Goal: Task Accomplishment & Management: Manage account settings

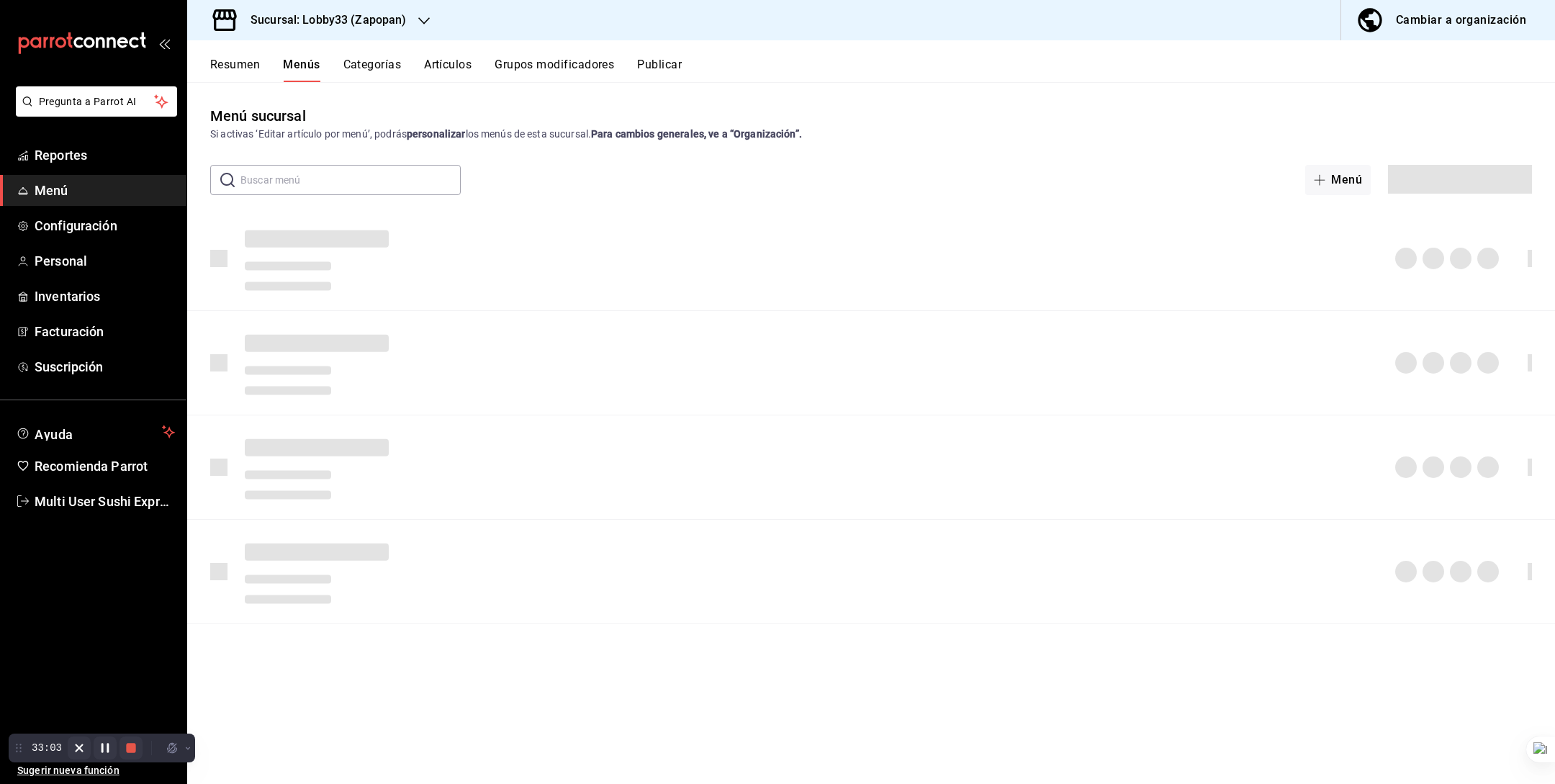
click at [83, 137] on li "Pregunta a Parrot AI" at bounding box center [93, 113] width 175 height 53
click at [79, 147] on span "Reportes" at bounding box center [105, 155] width 141 height 20
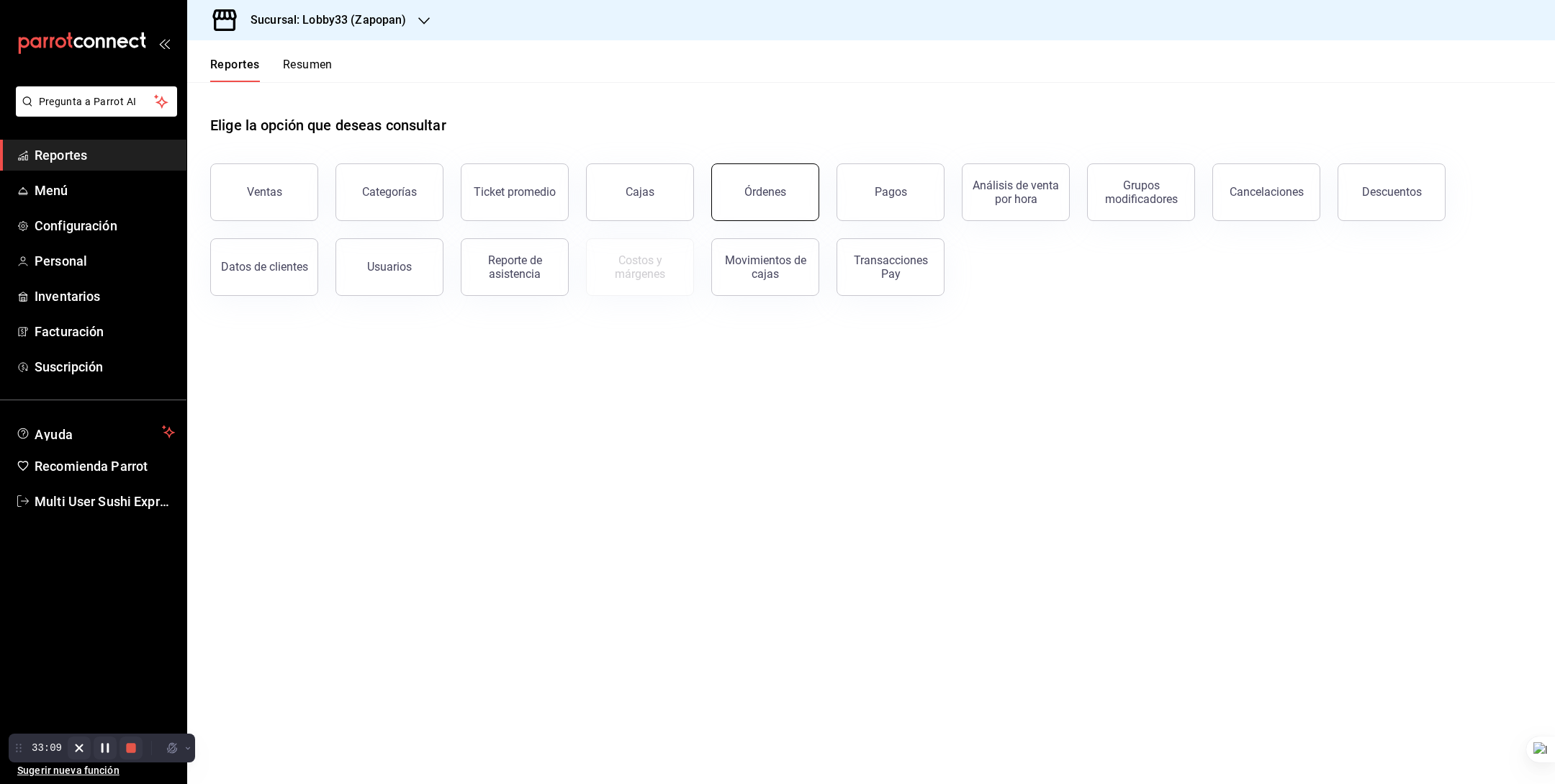
click at [747, 209] on button "Órdenes" at bounding box center [765, 192] width 108 height 58
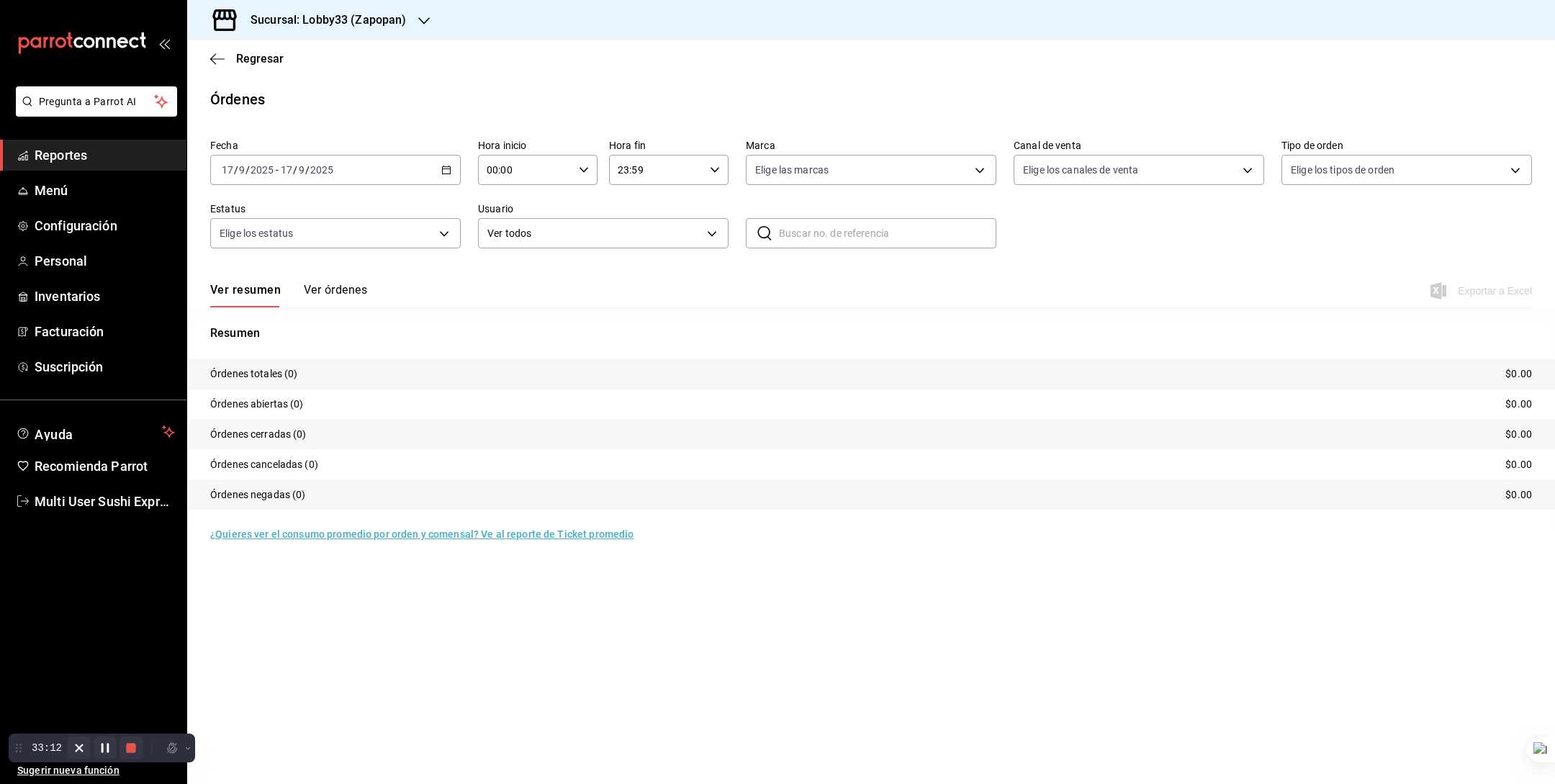
click at [351, 295] on button "Ver órdenes" at bounding box center [335, 295] width 63 height 24
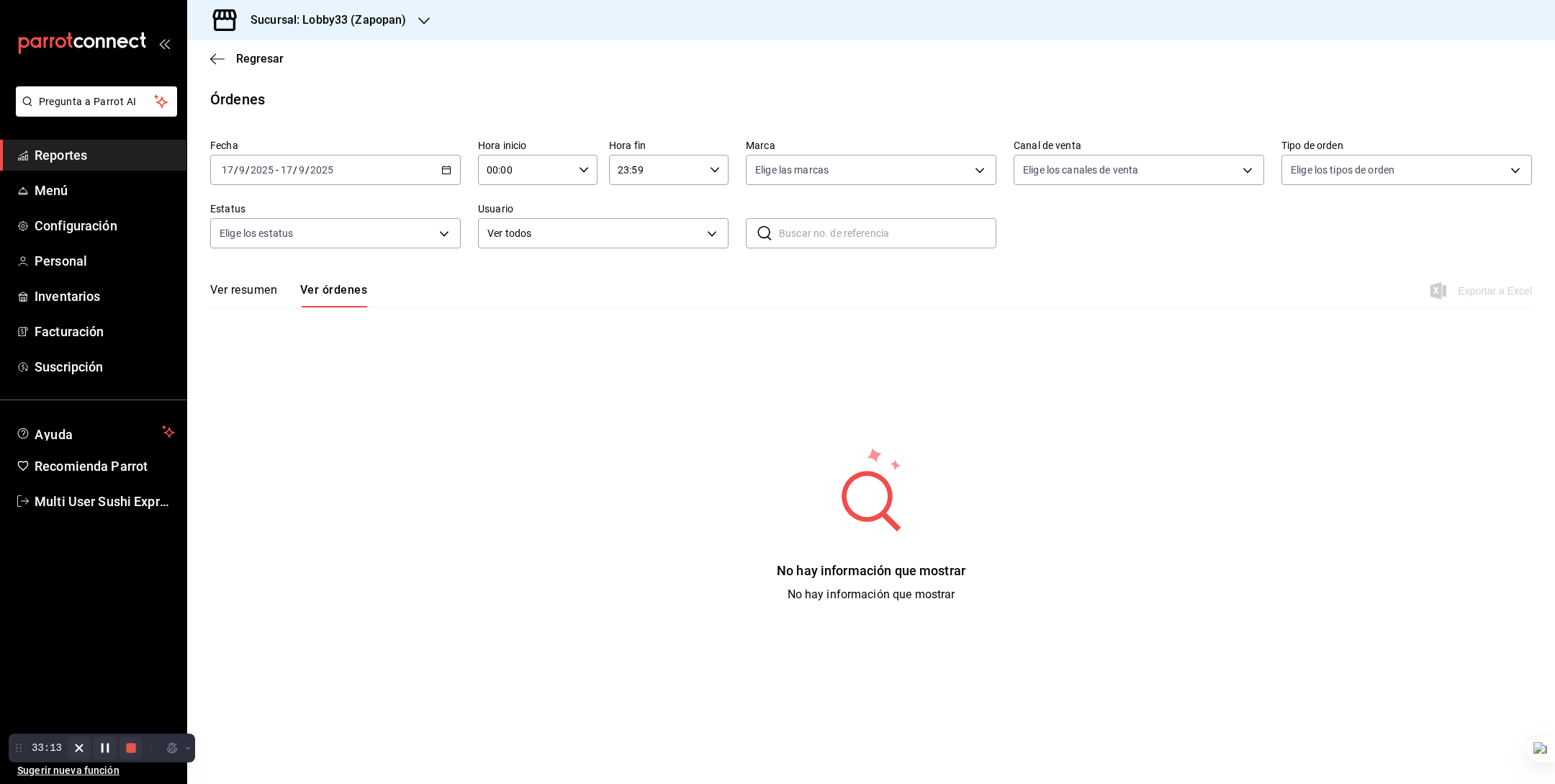
click at [343, 184] on div "Fecha [DATE] [DATE] - [DATE] [DATE] Hora inicio 00:00 Hora inicio Hora fin 23:5…" at bounding box center [871, 199] width 1322 height 132
click at [313, 173] on input "2025" at bounding box center [321, 169] width 24 height 12
click at [277, 338] on span "Año actual" at bounding box center [279, 342] width 112 height 15
click at [341, 27] on h3 "Sucursal: Lobby33 (Zapopan)" at bounding box center [323, 20] width 168 height 17
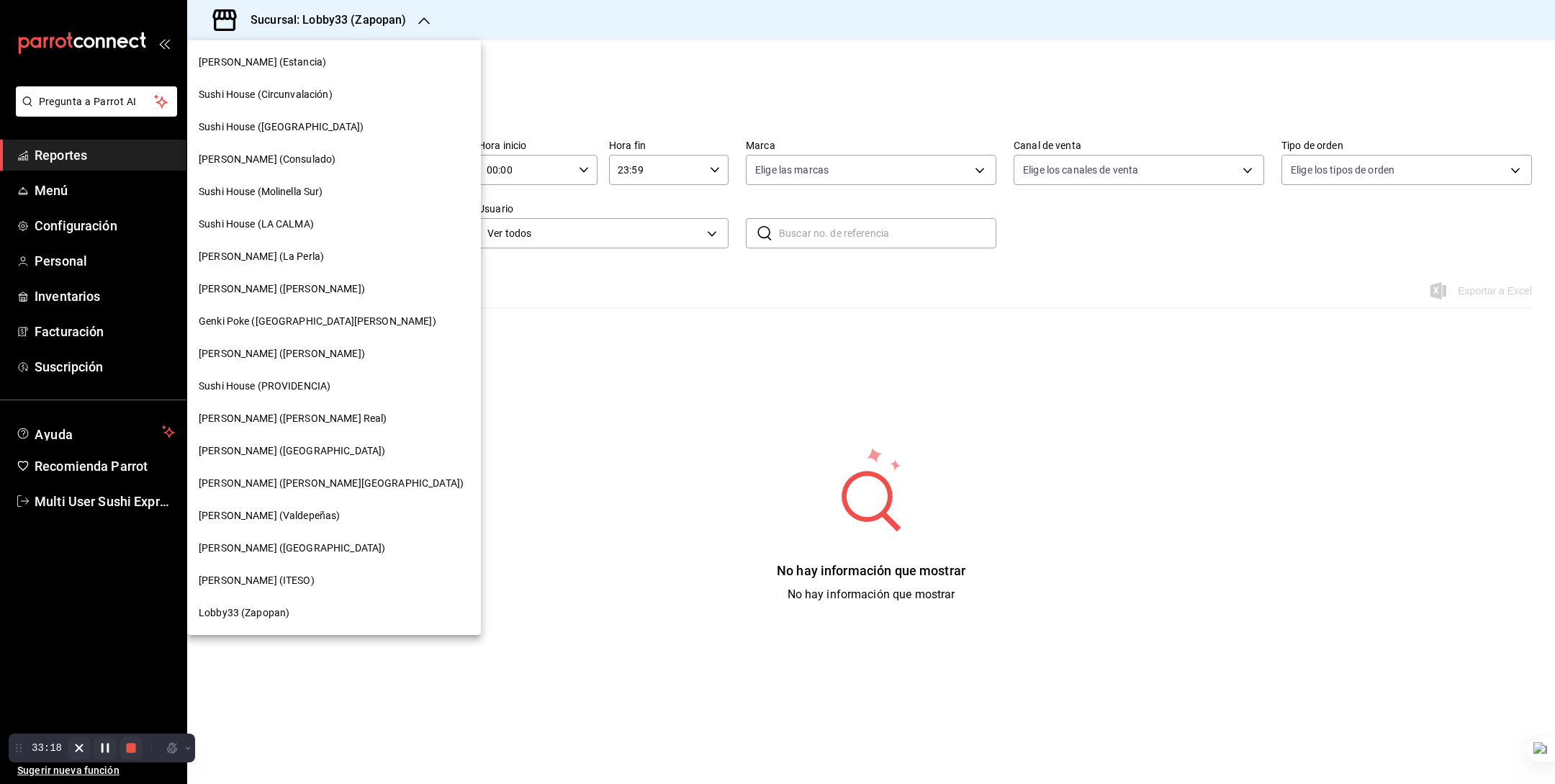
click at [326, 132] on div "Sushi House ([GEOGRAPHIC_DATA])" at bounding box center [334, 127] width 270 height 15
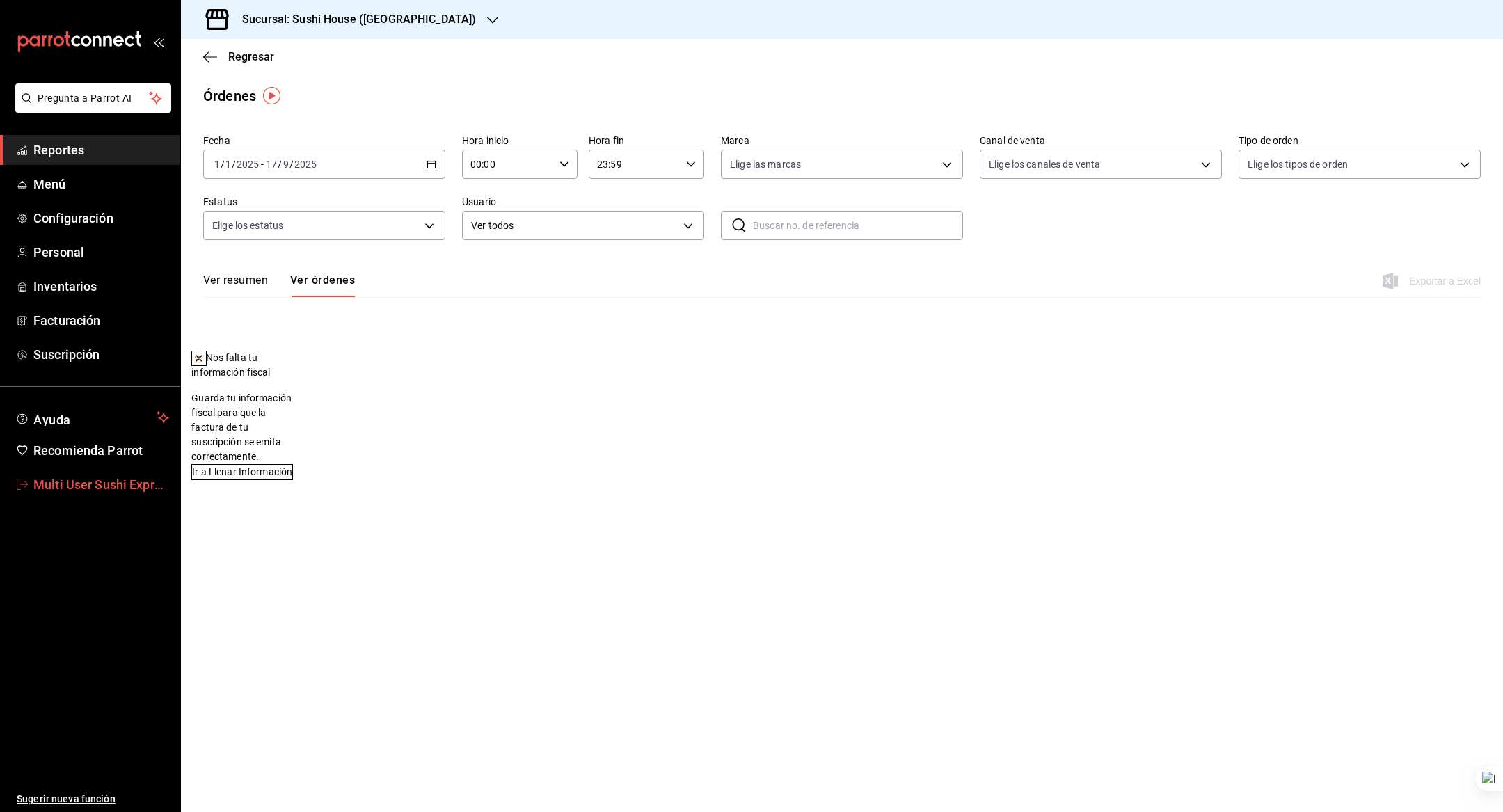
click at [100, 477] on span "Multi User Sushi Express" at bounding box center [101, 484] width 136 height 19
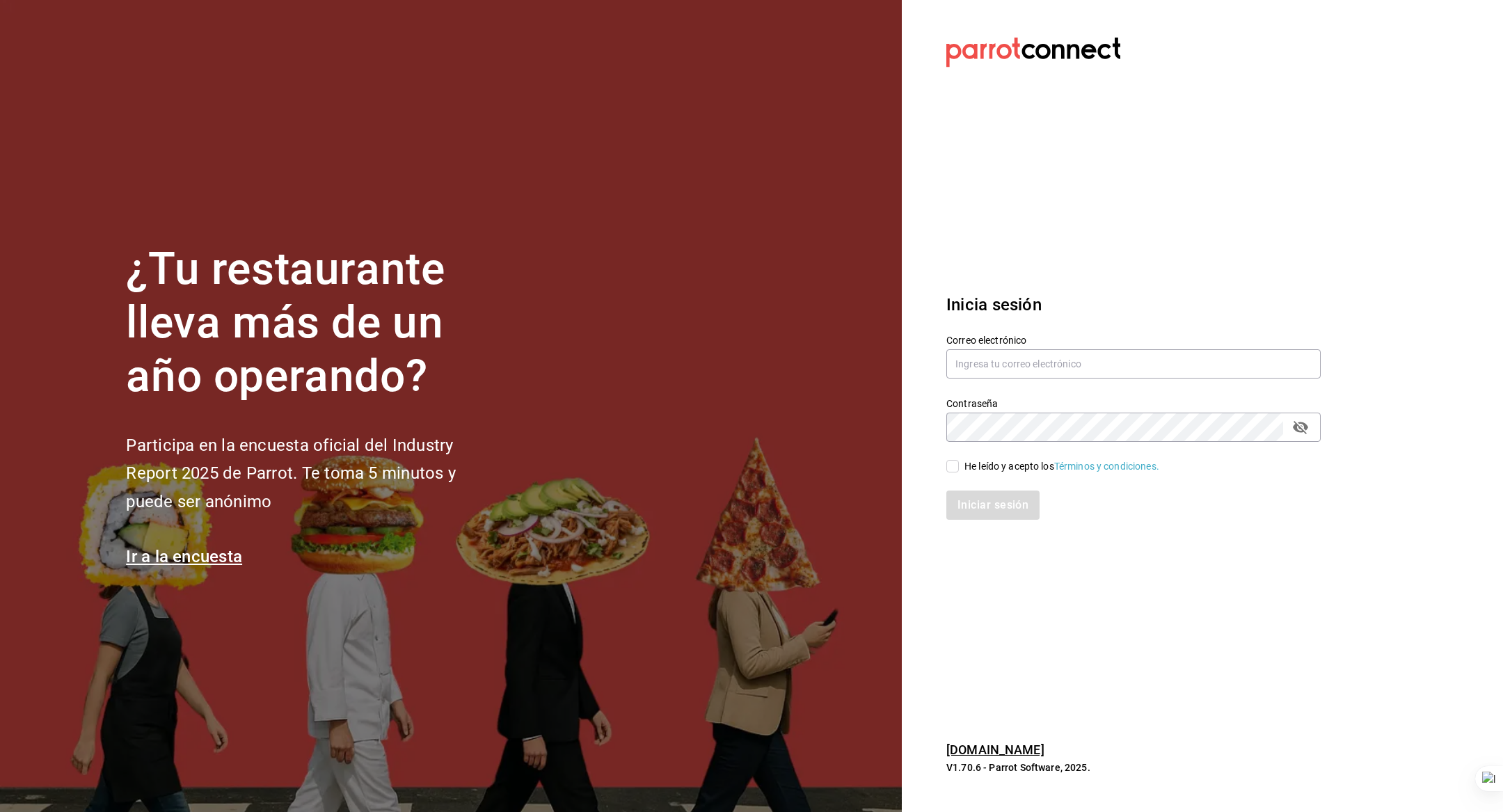
click at [973, 348] on div "Correo electrónico" at bounding box center [1134, 357] width 375 height 47
click at [977, 355] on input "text" at bounding box center [1134, 364] width 375 height 30
type input "[EMAIL_ADDRESS][DOMAIN_NAME]"
click at [992, 466] on div "He leído y acepto los Términos y condiciones." at bounding box center [1062, 466] width 195 height 15
click at [959, 466] on input "He leído y acepto los Términos y condiciones." at bounding box center [952, 466] width 12 height 12
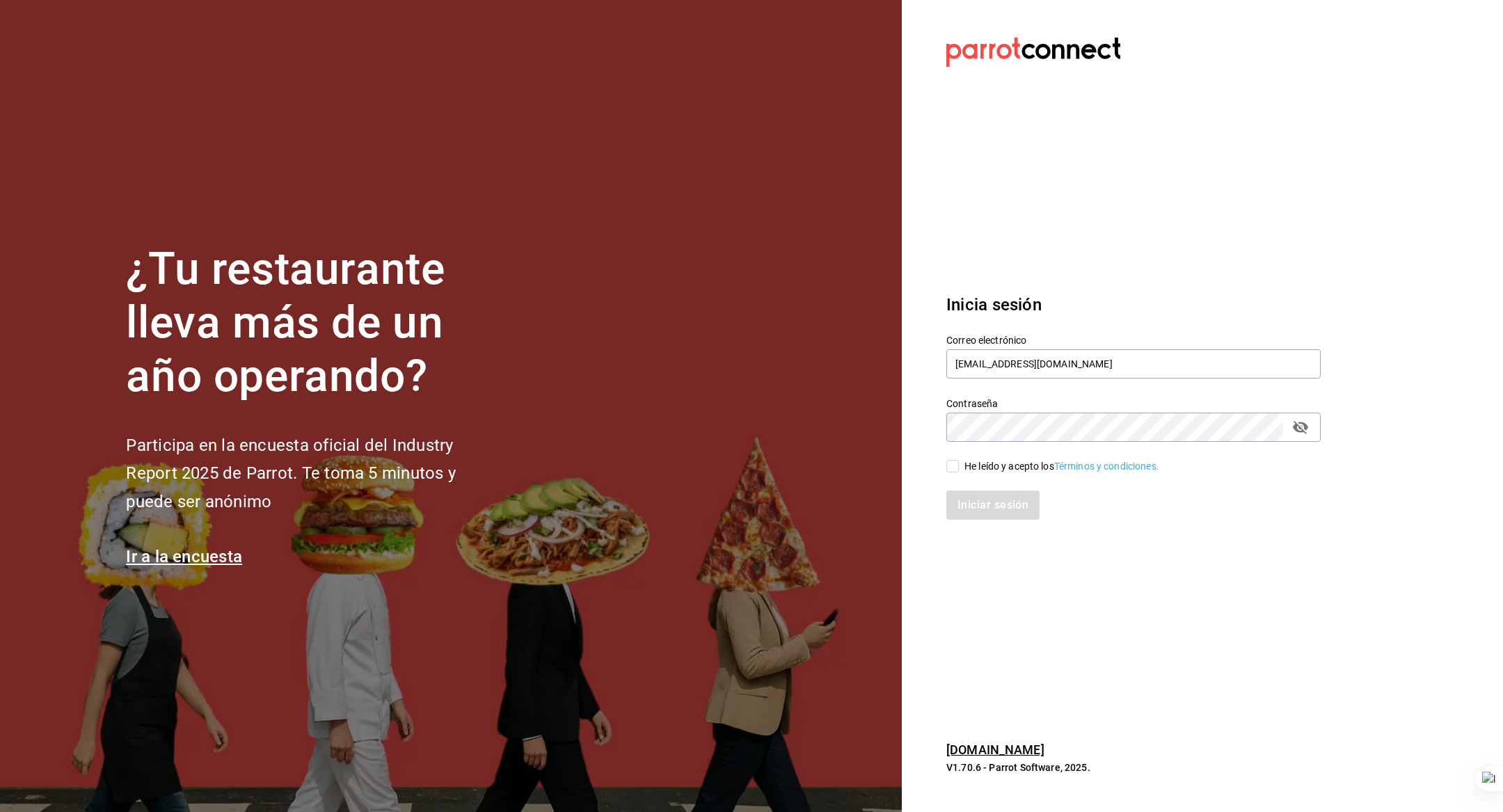
checkbox input "true"
click at [992, 501] on button "Iniciar sesión" at bounding box center [993, 505] width 95 height 30
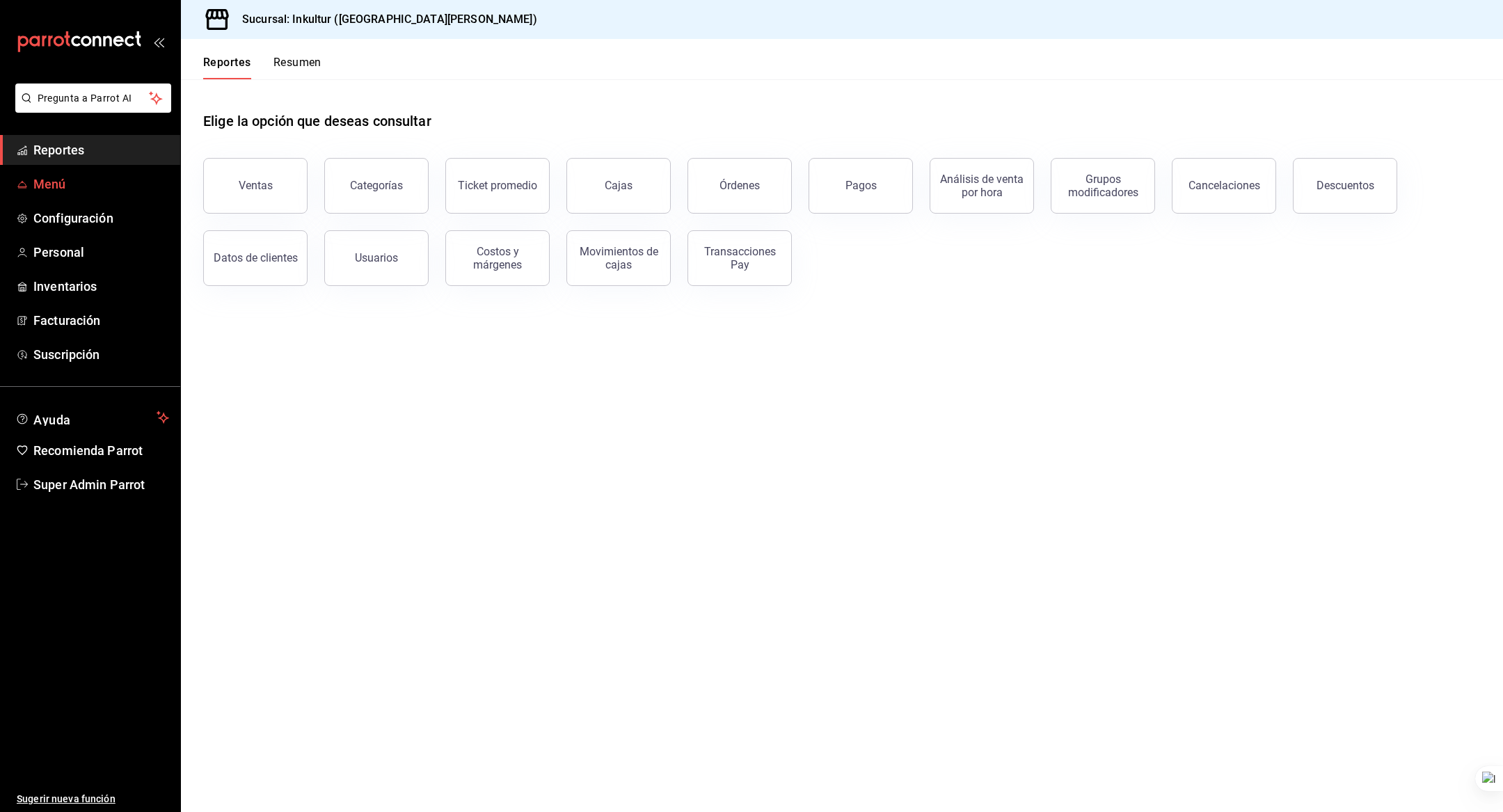
click at [112, 176] on span "Menú" at bounding box center [101, 184] width 136 height 19
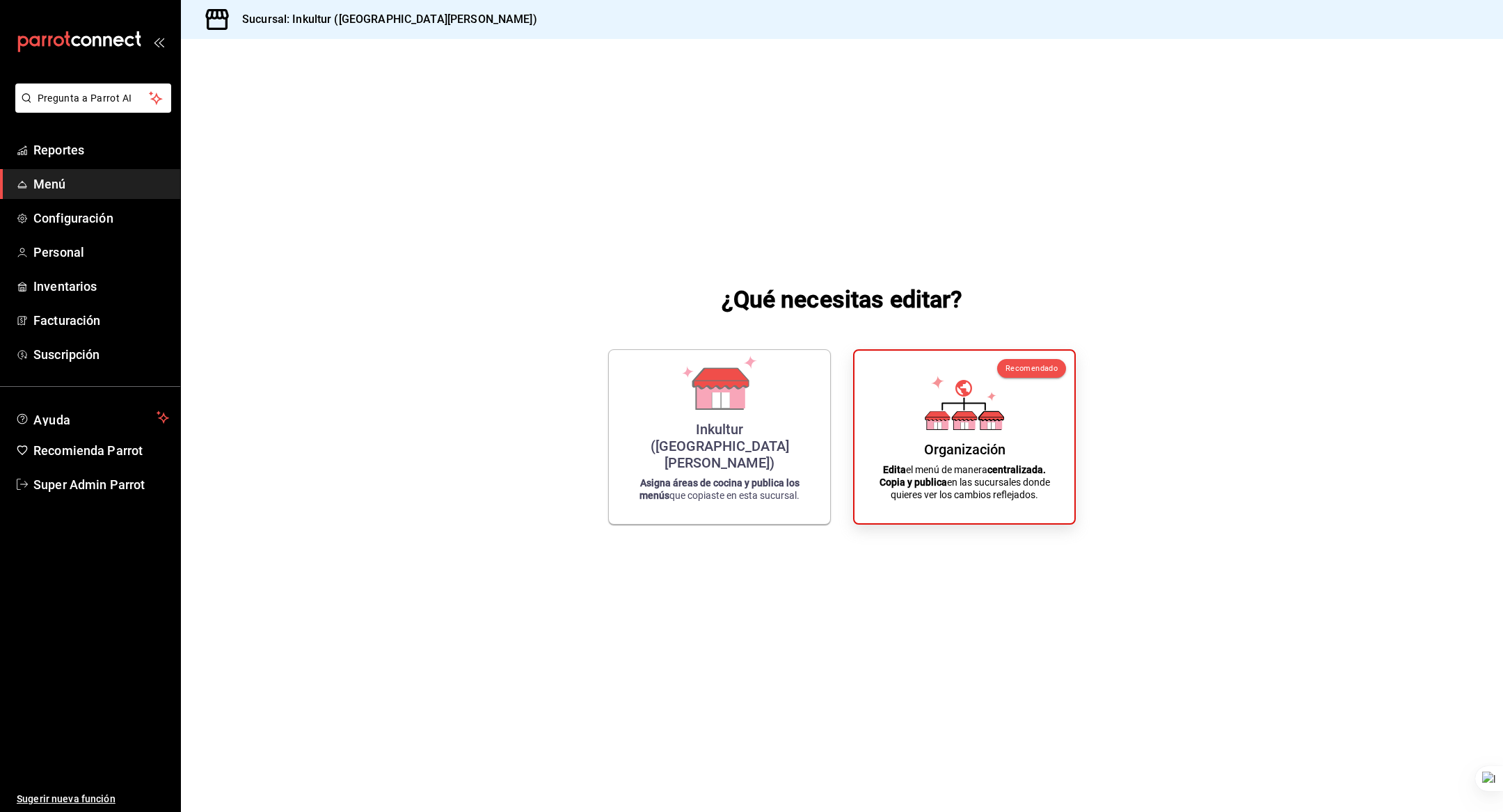
click at [531, 231] on div "¿Qué necesitas editar? Inkultur ([GEOGRAPHIC_DATA][PERSON_NAME]) Asigna áreas d…" at bounding box center [842, 403] width 1322 height 728
click at [687, 396] on icon at bounding box center [719, 380] width 79 height 54
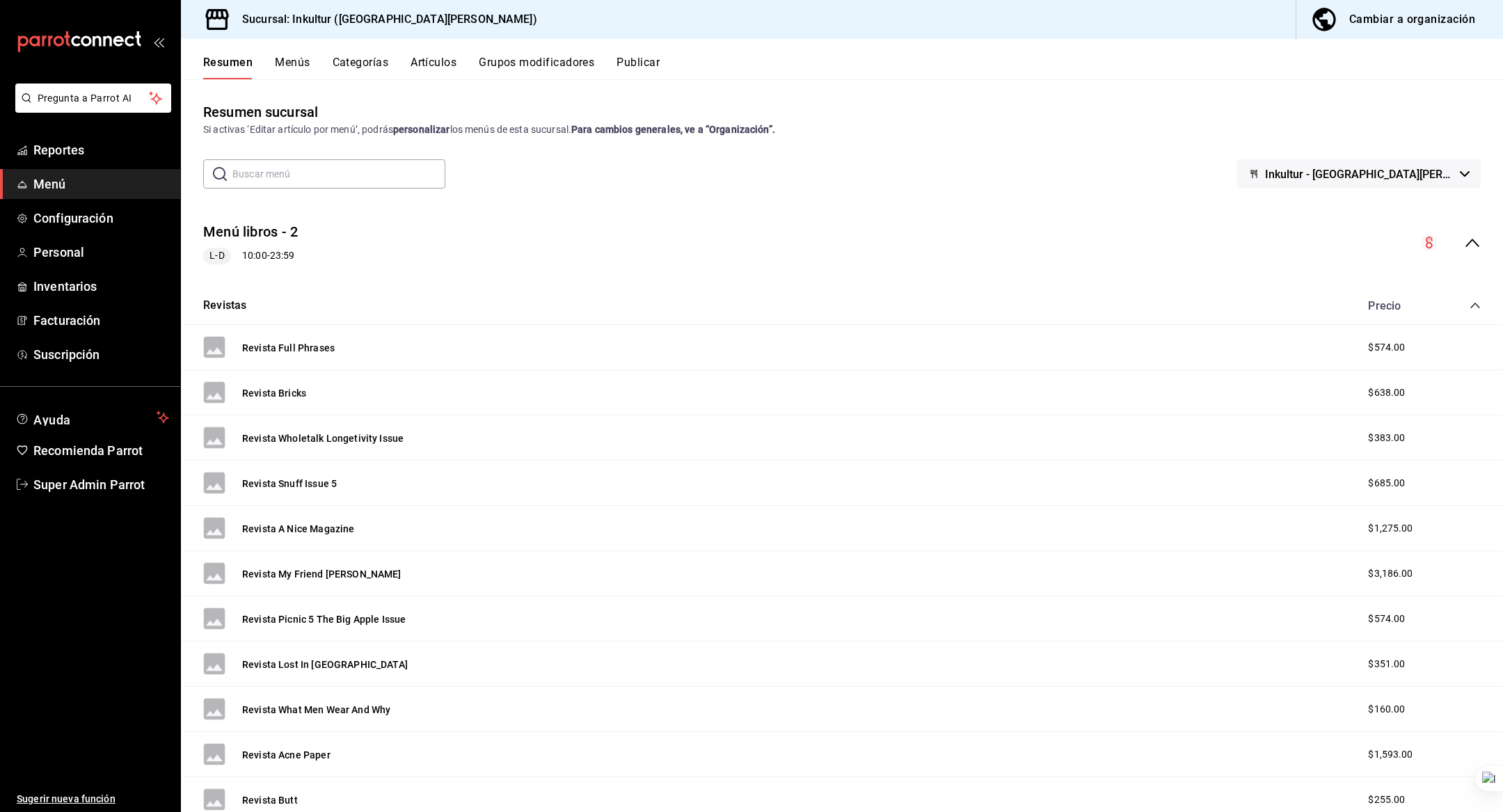
click at [301, 67] on button "Menús" at bounding box center [292, 67] width 35 height 24
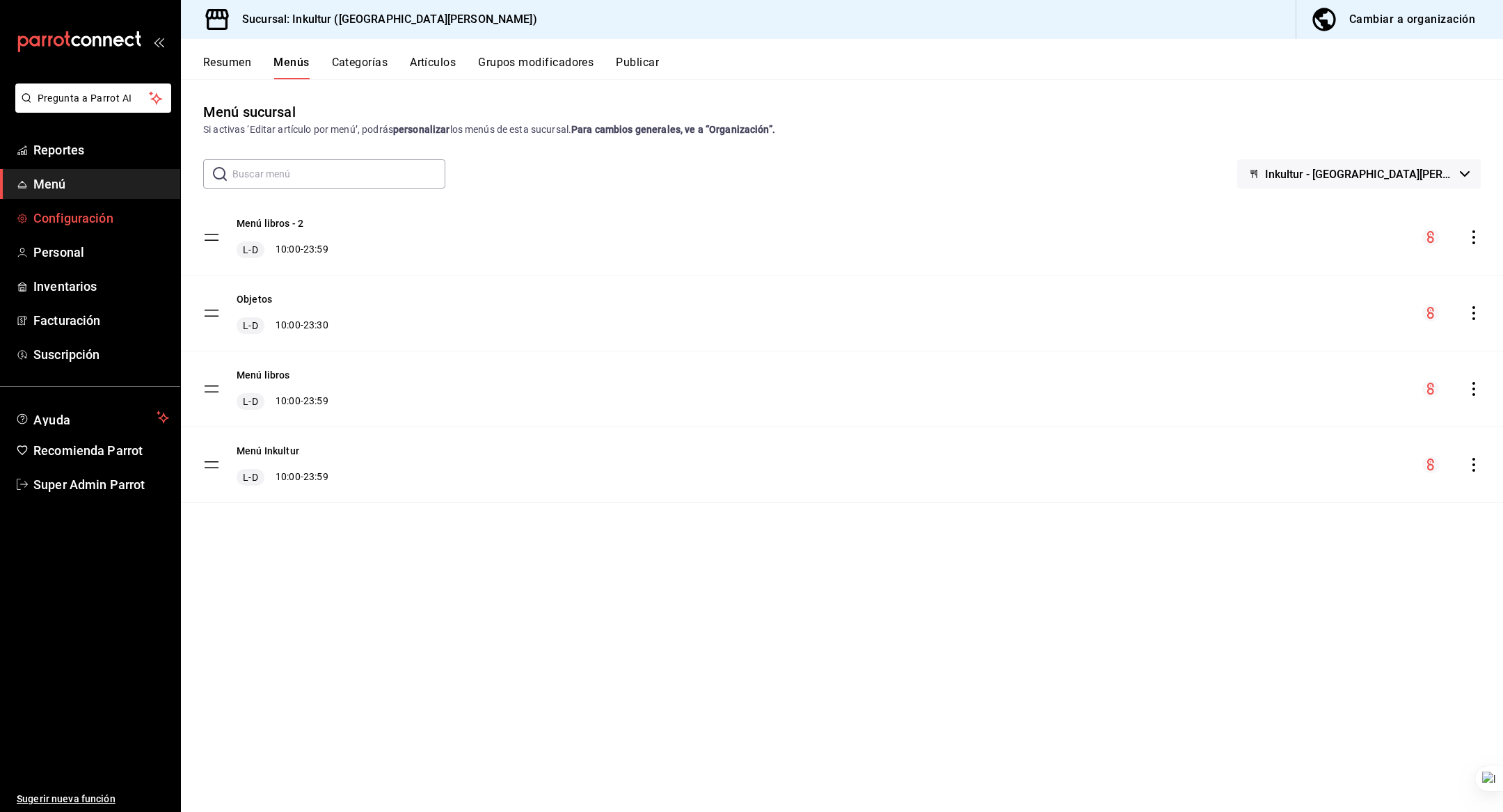
click at [96, 218] on span "Configuración" at bounding box center [101, 219] width 136 height 19
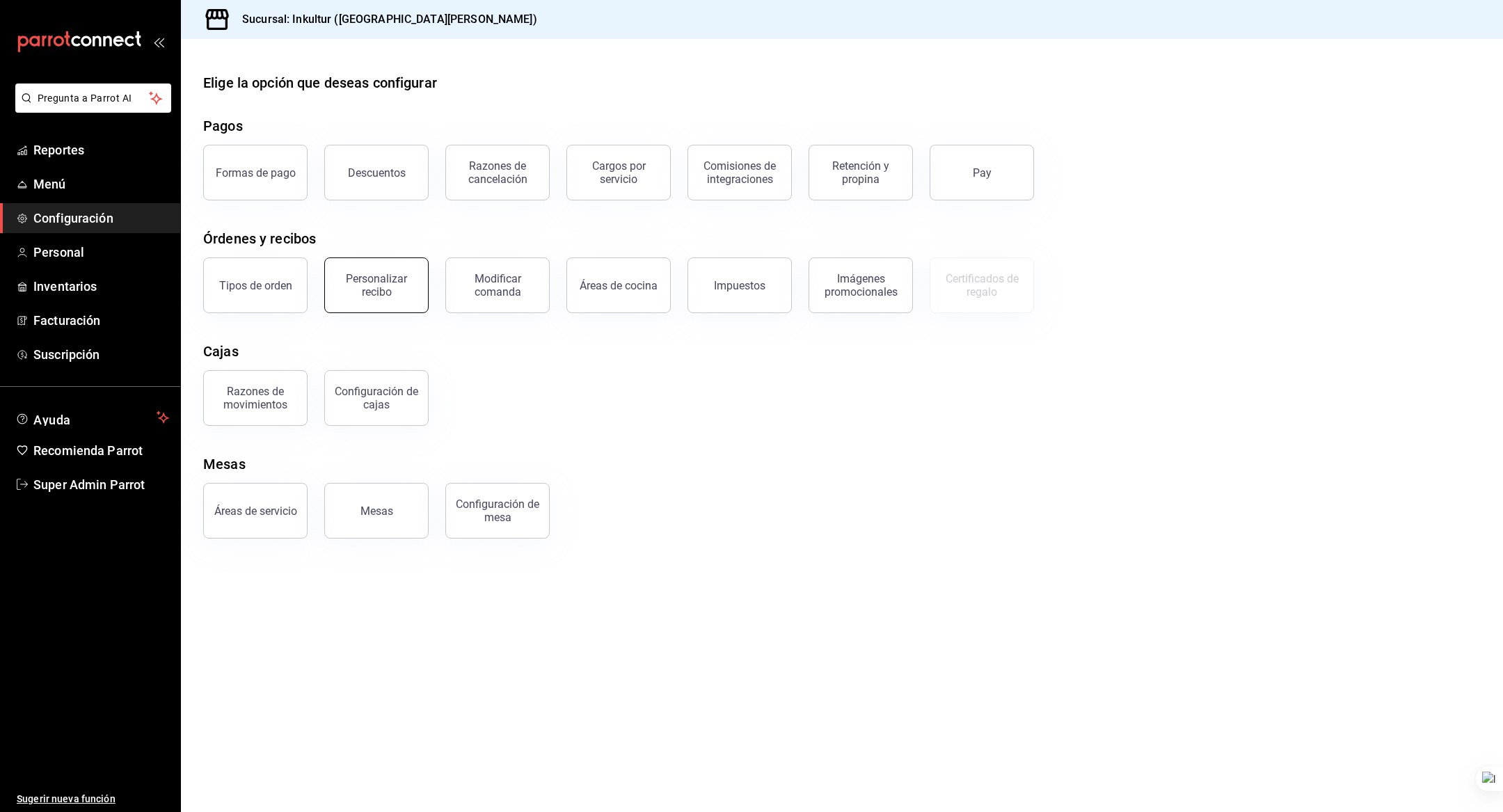
click at [393, 288] on div "Personalizar recibo" at bounding box center [376, 285] width 86 height 26
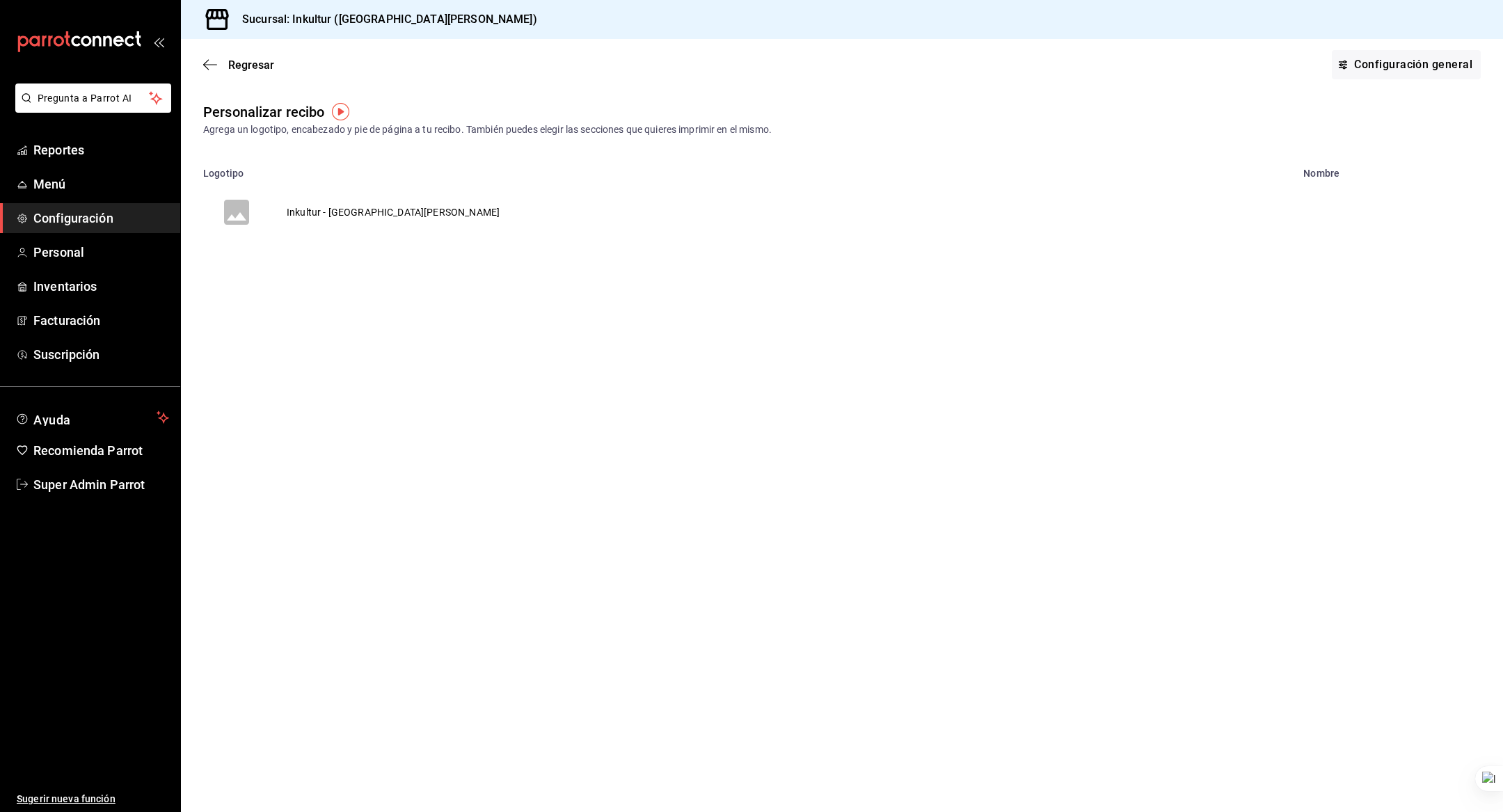
click at [362, 209] on td "Inkultur - San Pedro" at bounding box center [393, 212] width 247 height 67
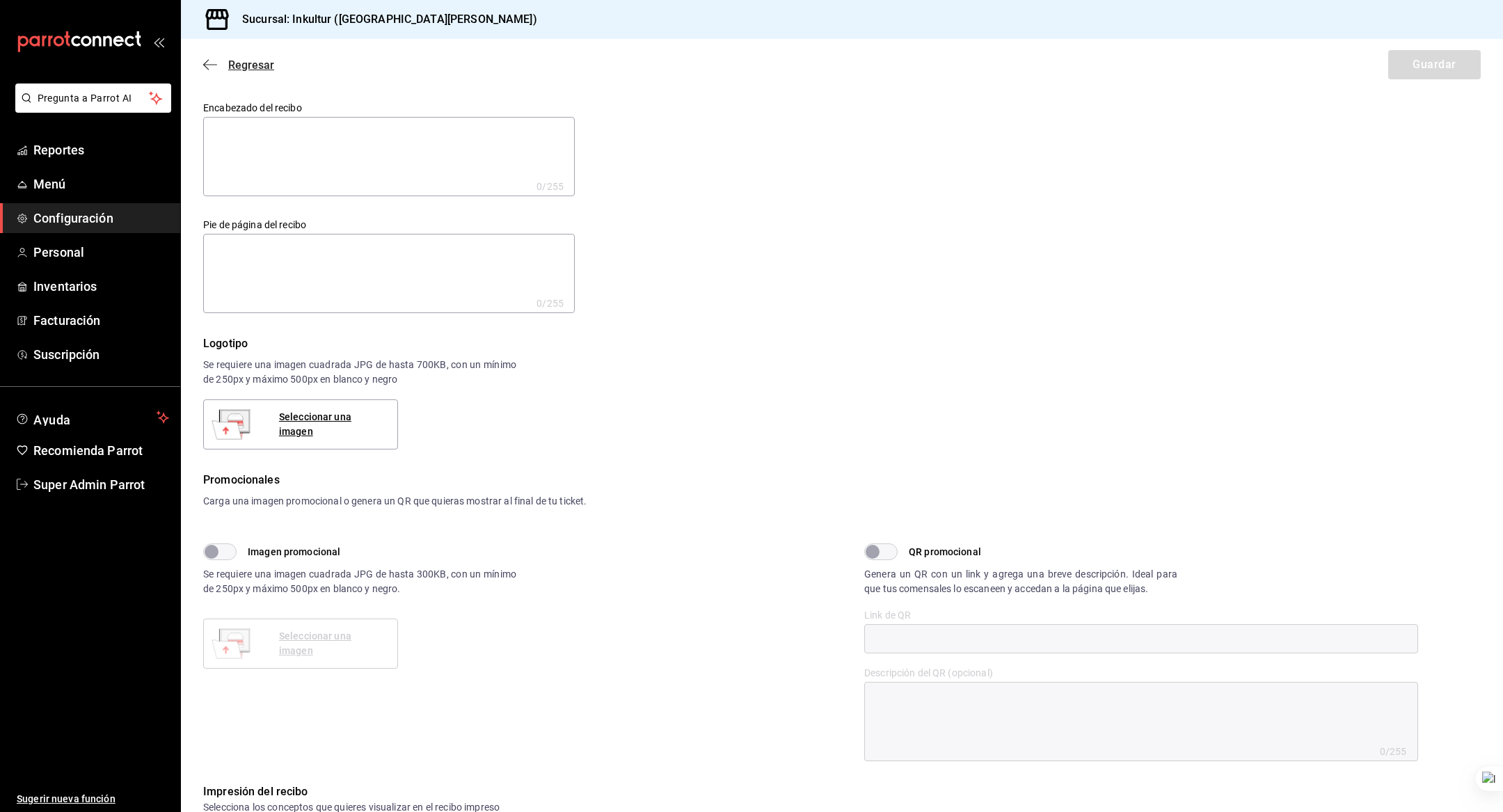
click at [220, 64] on span "Regresar" at bounding box center [238, 64] width 71 height 13
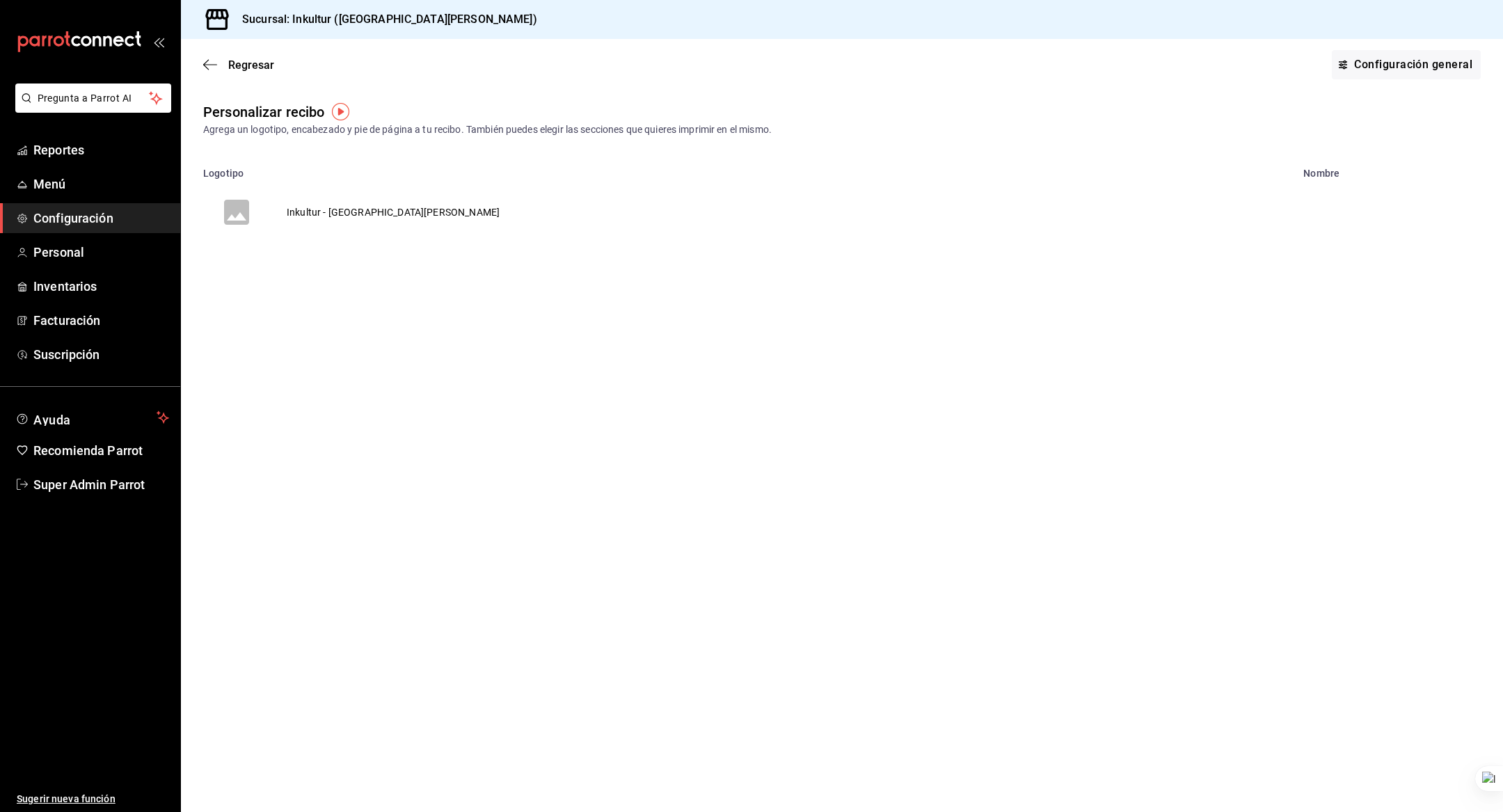
click at [259, 72] on div "Regresar Configuración general" at bounding box center [842, 64] width 1322 height 51
click at [260, 69] on span "Regresar" at bounding box center [251, 64] width 46 height 13
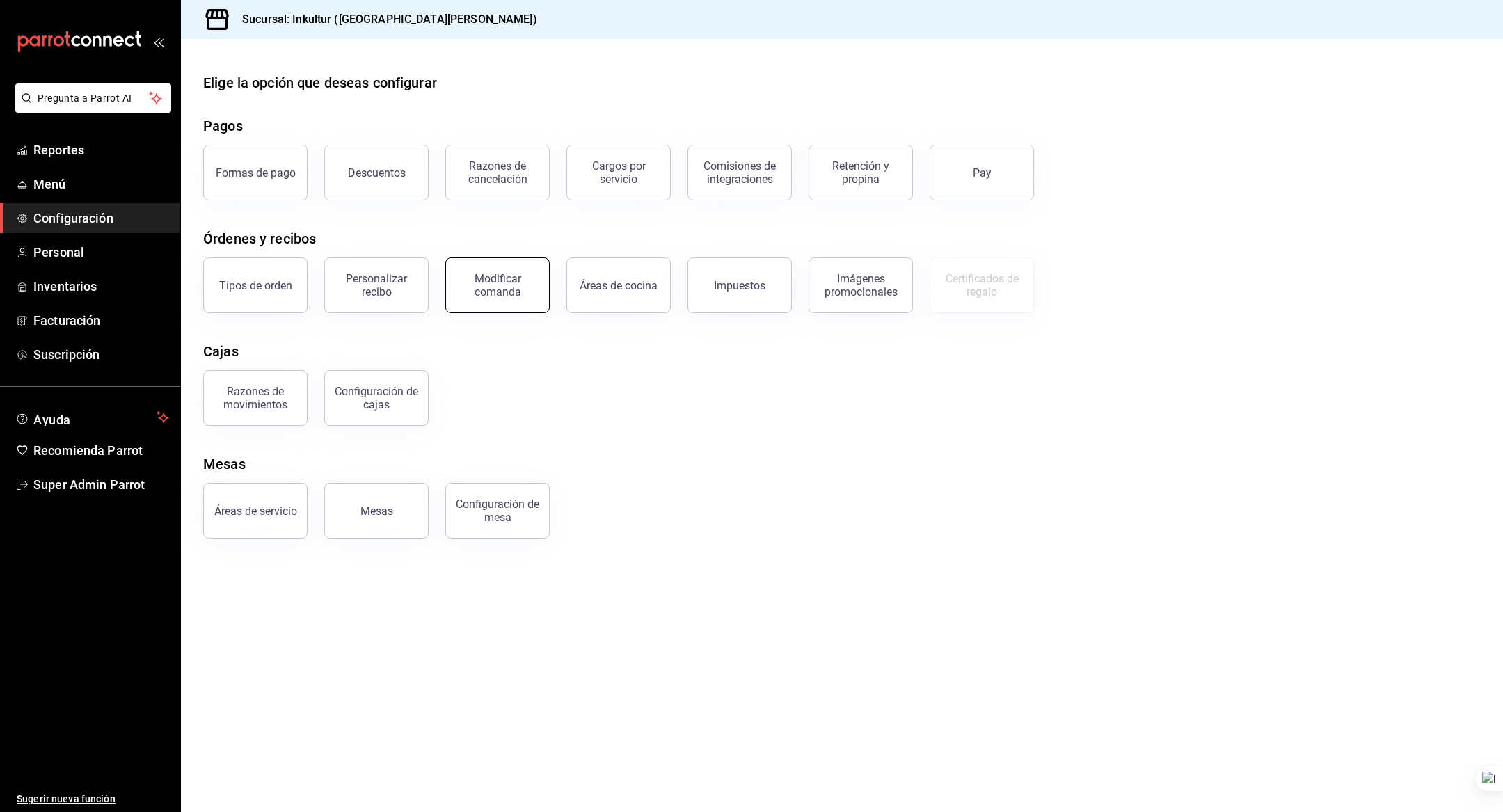
click at [475, 289] on div "Modificar comanda" at bounding box center [498, 285] width 86 height 26
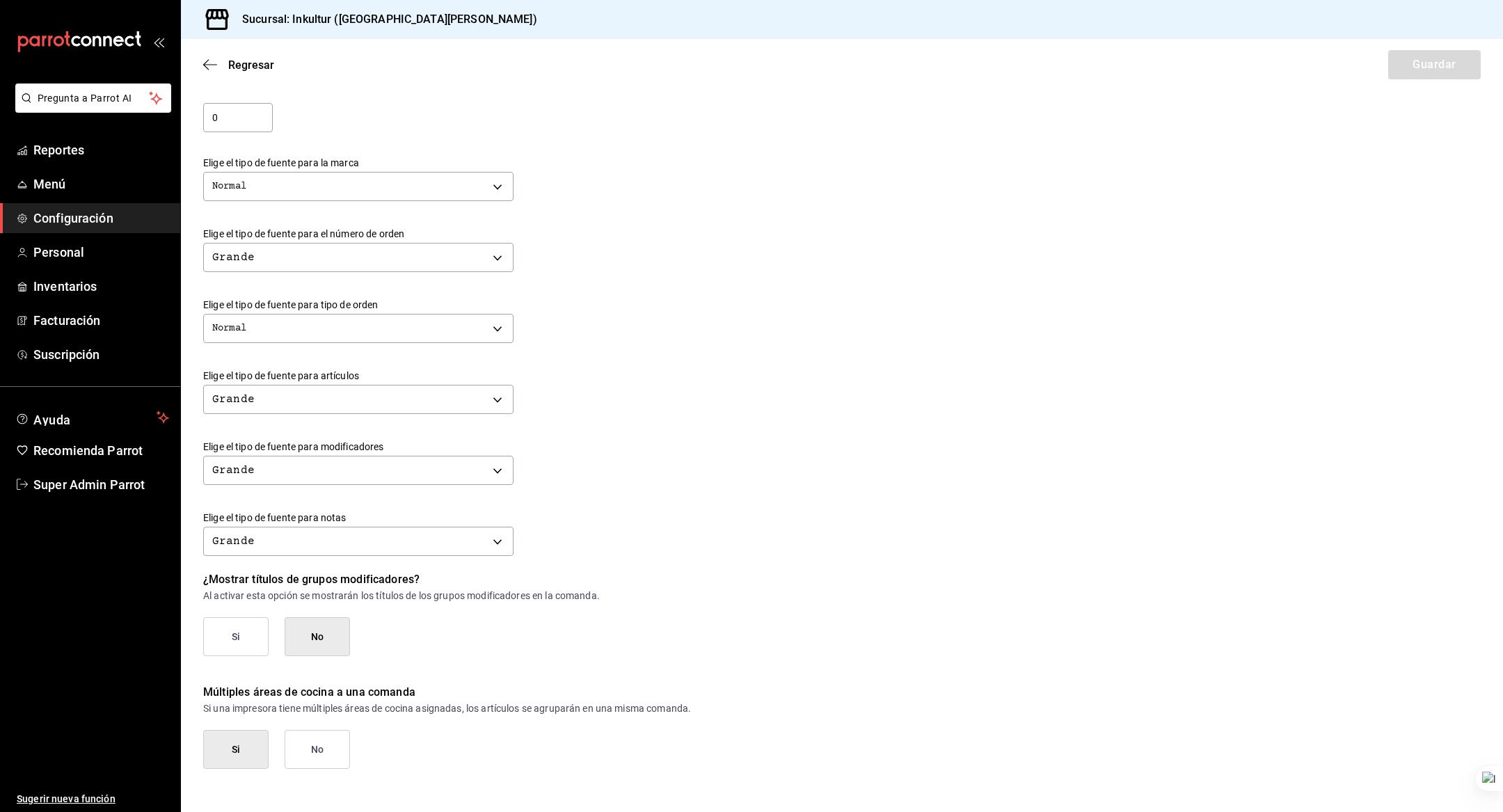
scroll to position [299, 0]
